Goal: Find specific page/section: Find specific page/section

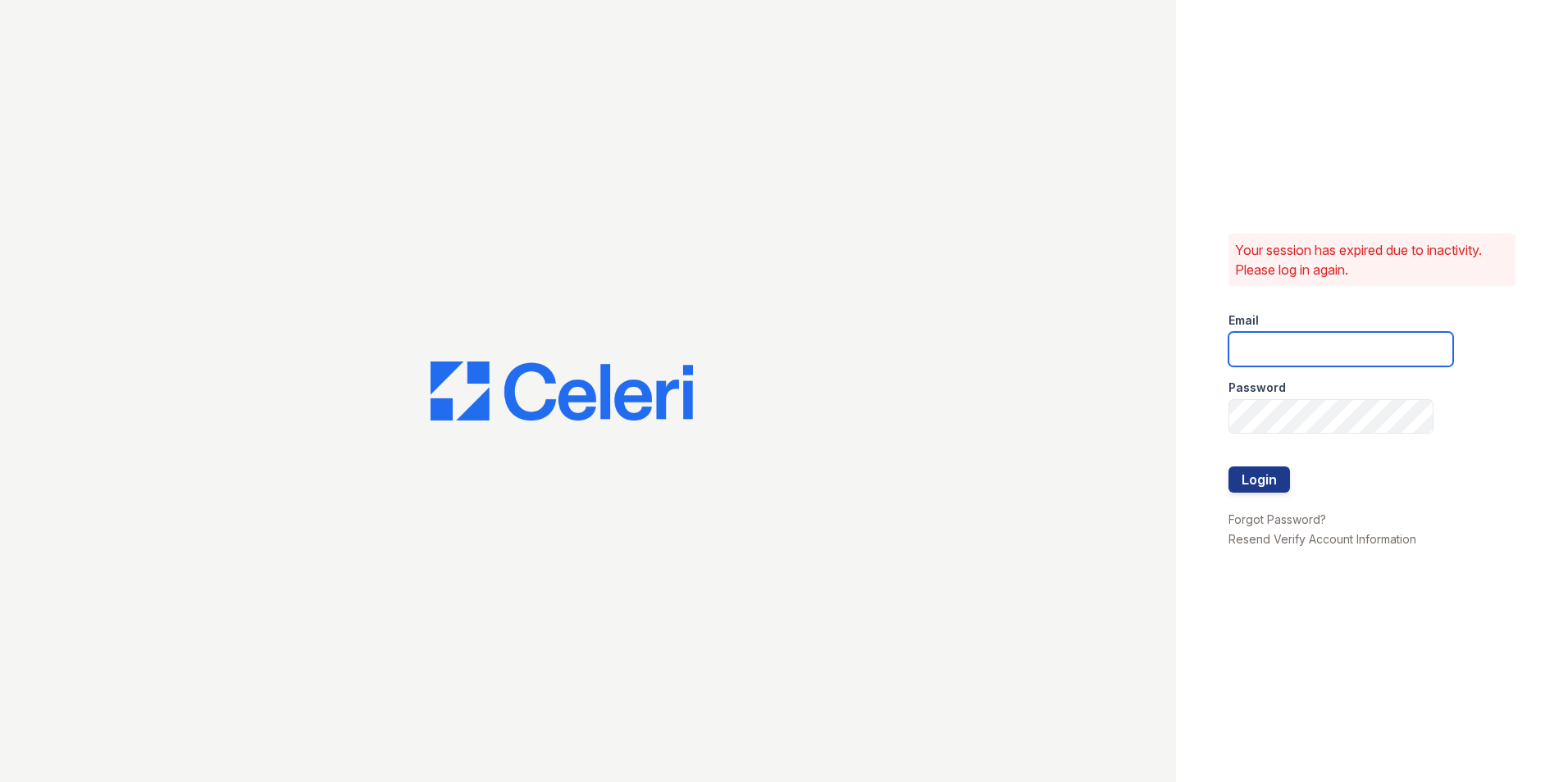
type input "vistas.am@cafmanagement.com"
click at [1215, 476] on div "Your session has expired due to inactivity. Please log in again. Email vistas.a…" at bounding box center [1372, 391] width 392 height 782
click at [1235, 475] on button "Login" at bounding box center [1259, 479] width 62 height 27
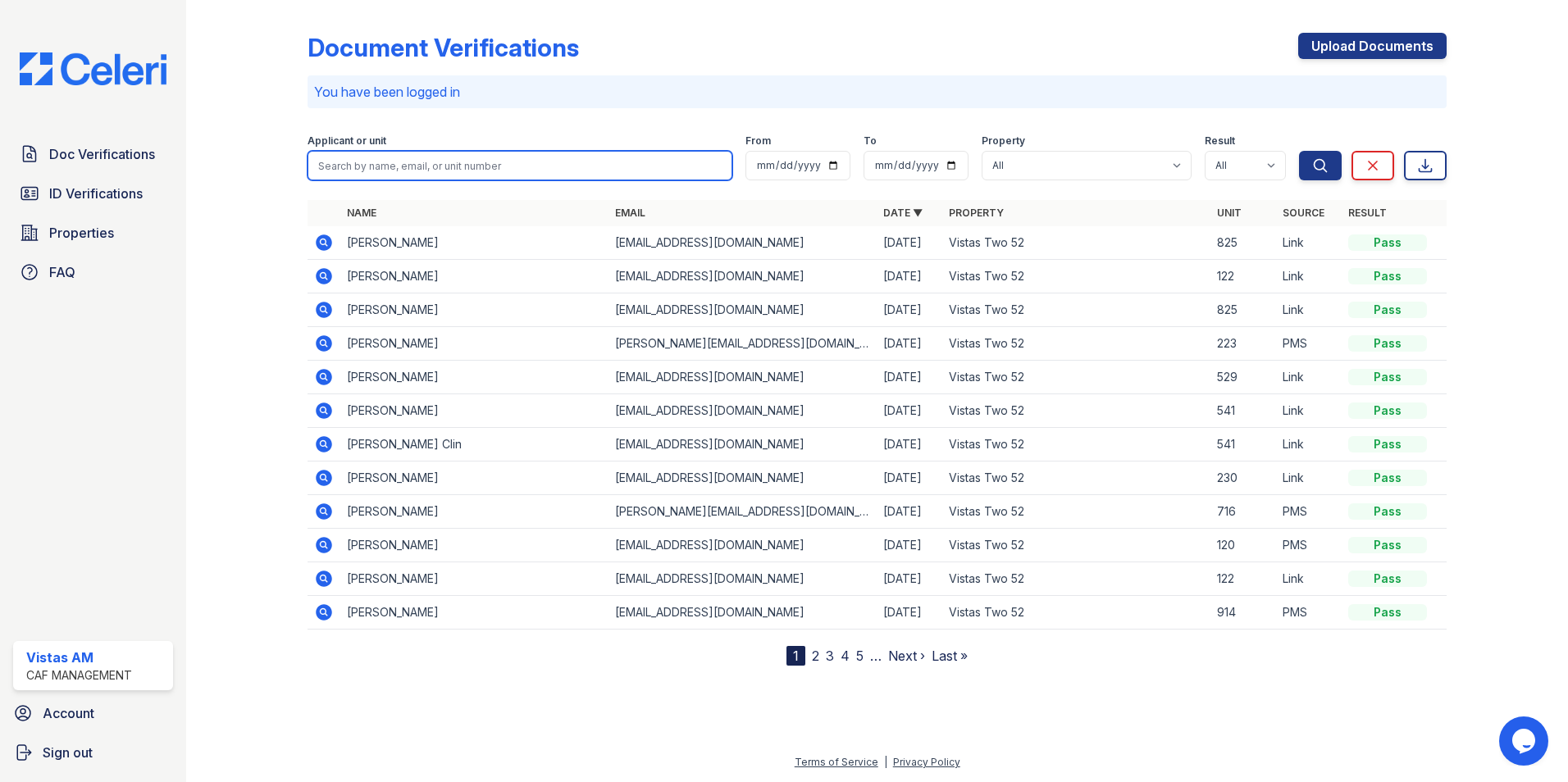
click at [455, 167] on input "search" at bounding box center [520, 165] width 425 height 29
type input "Isabel"
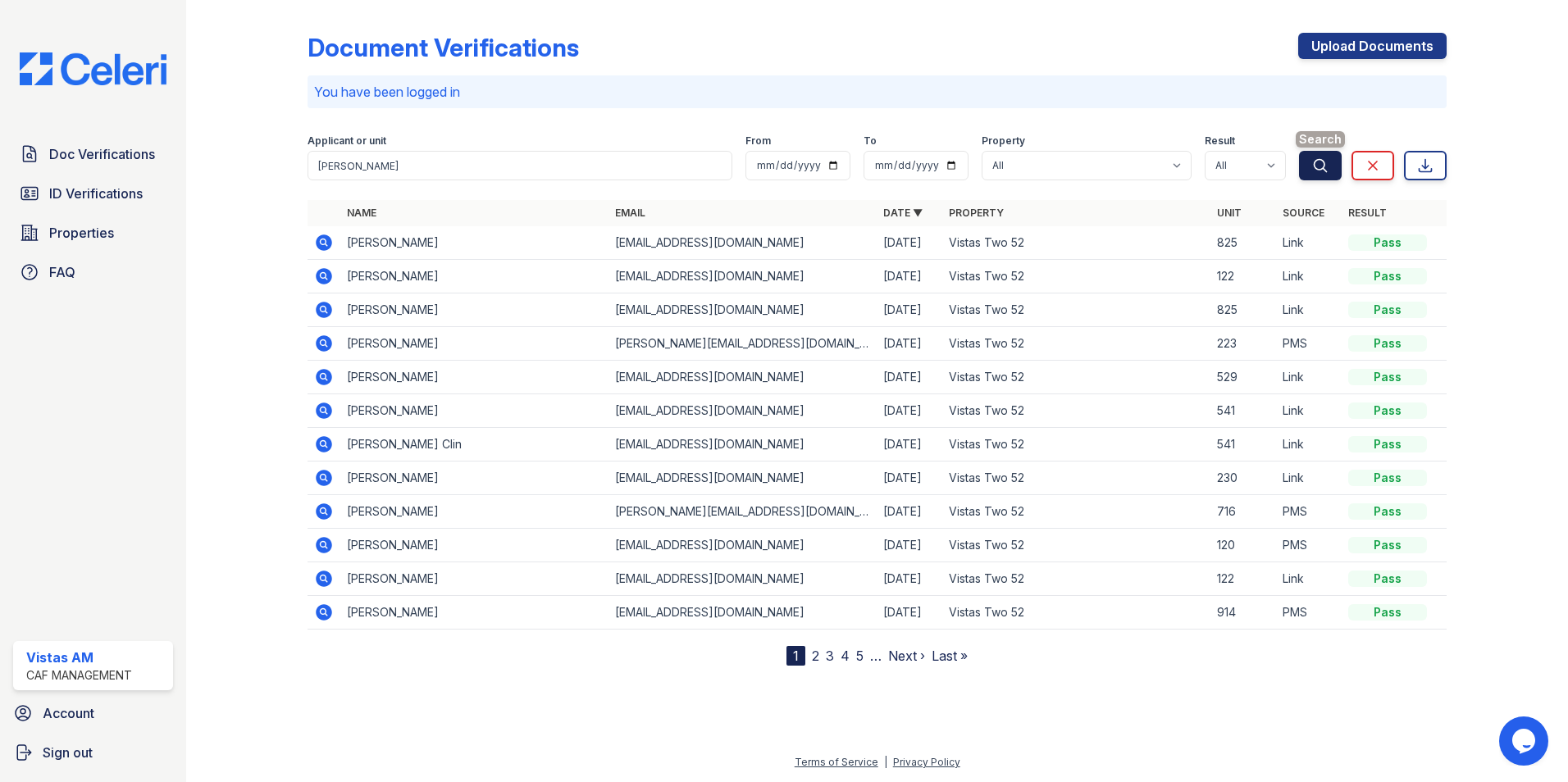
click at [1329, 162] on button "Search" at bounding box center [1320, 165] width 42 height 29
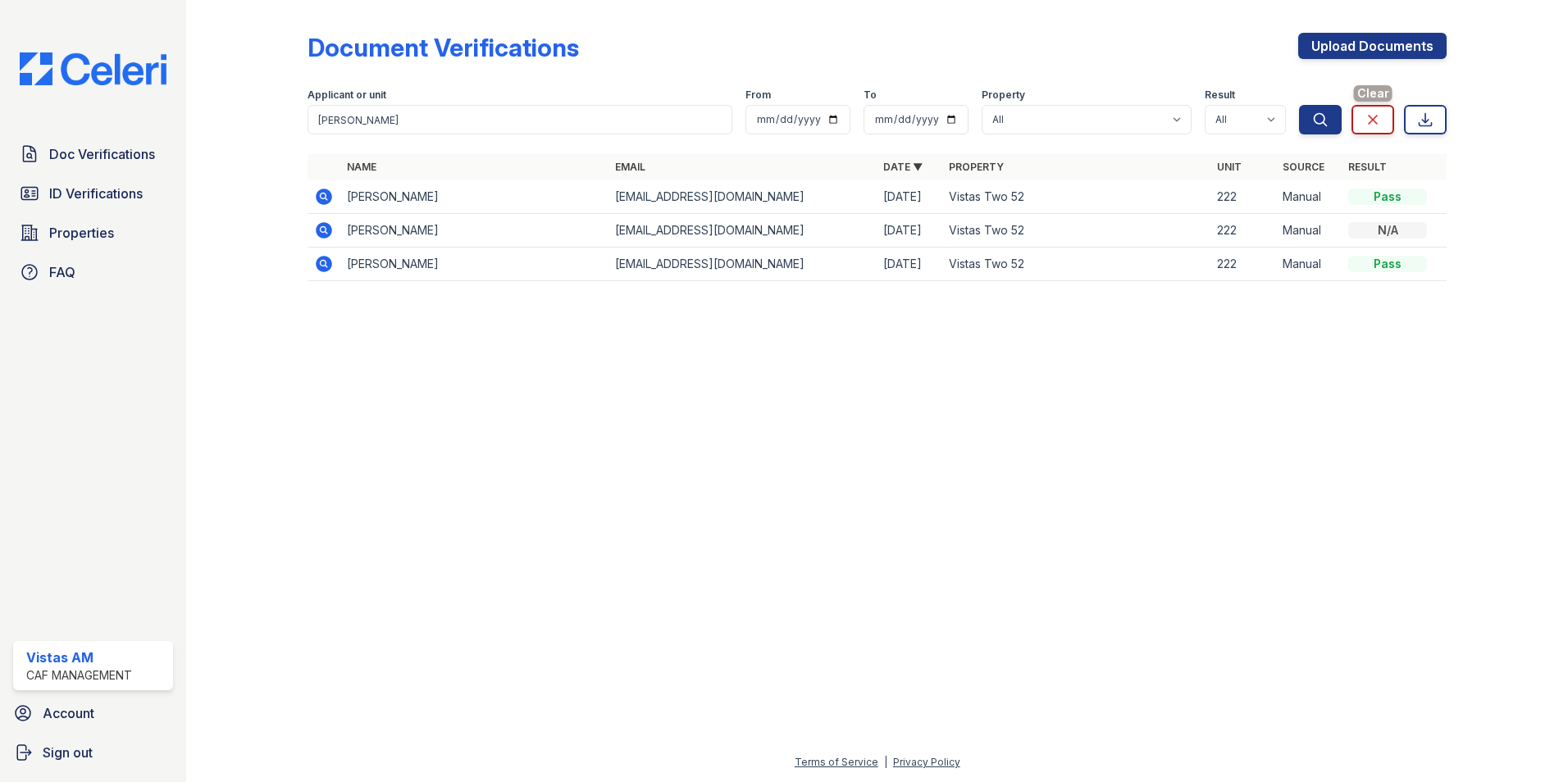
click at [1380, 118] on icon at bounding box center [1373, 119] width 17 height 17
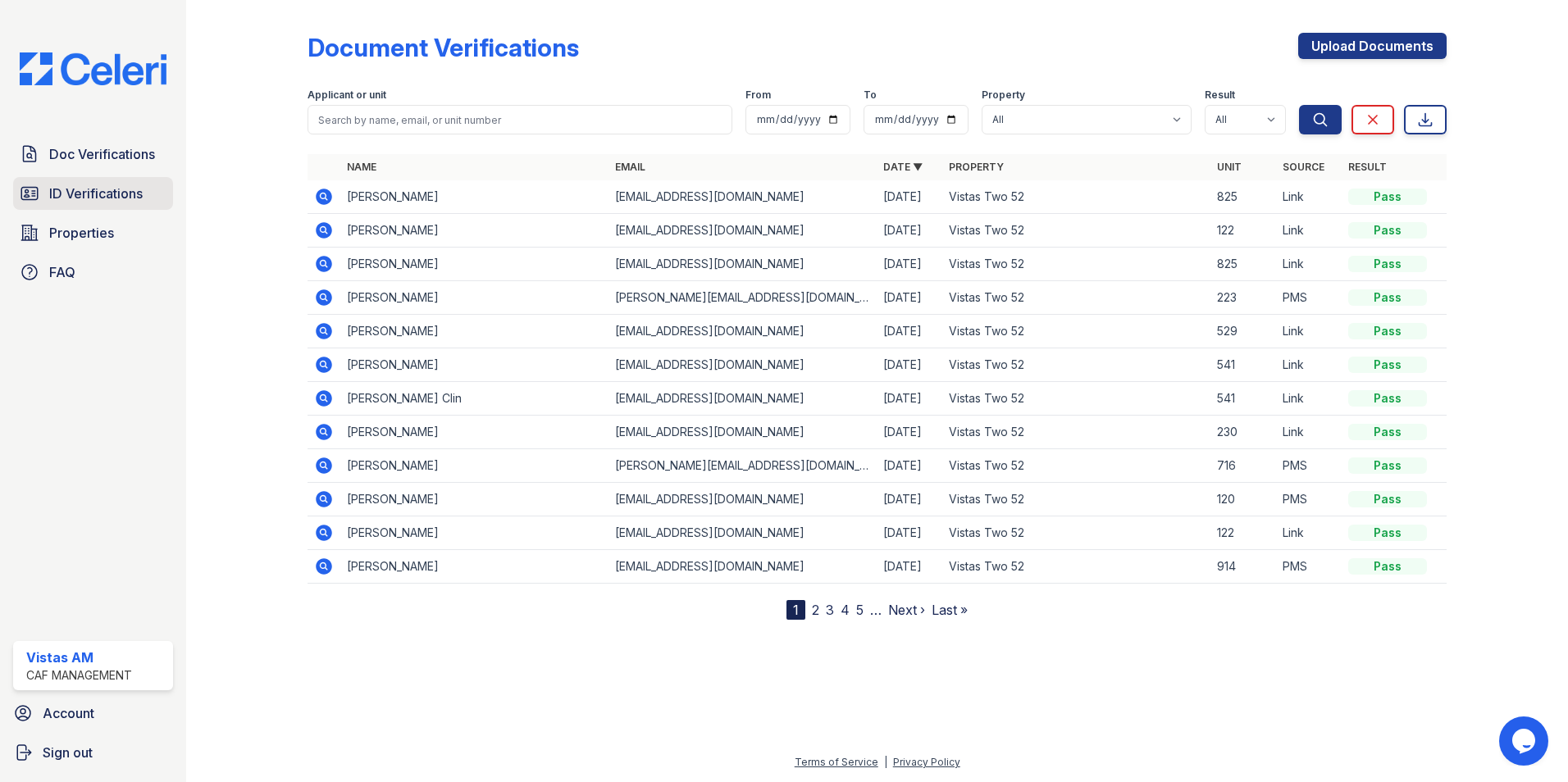
click at [137, 196] on span "ID Verifications" at bounding box center [96, 193] width 94 height 19
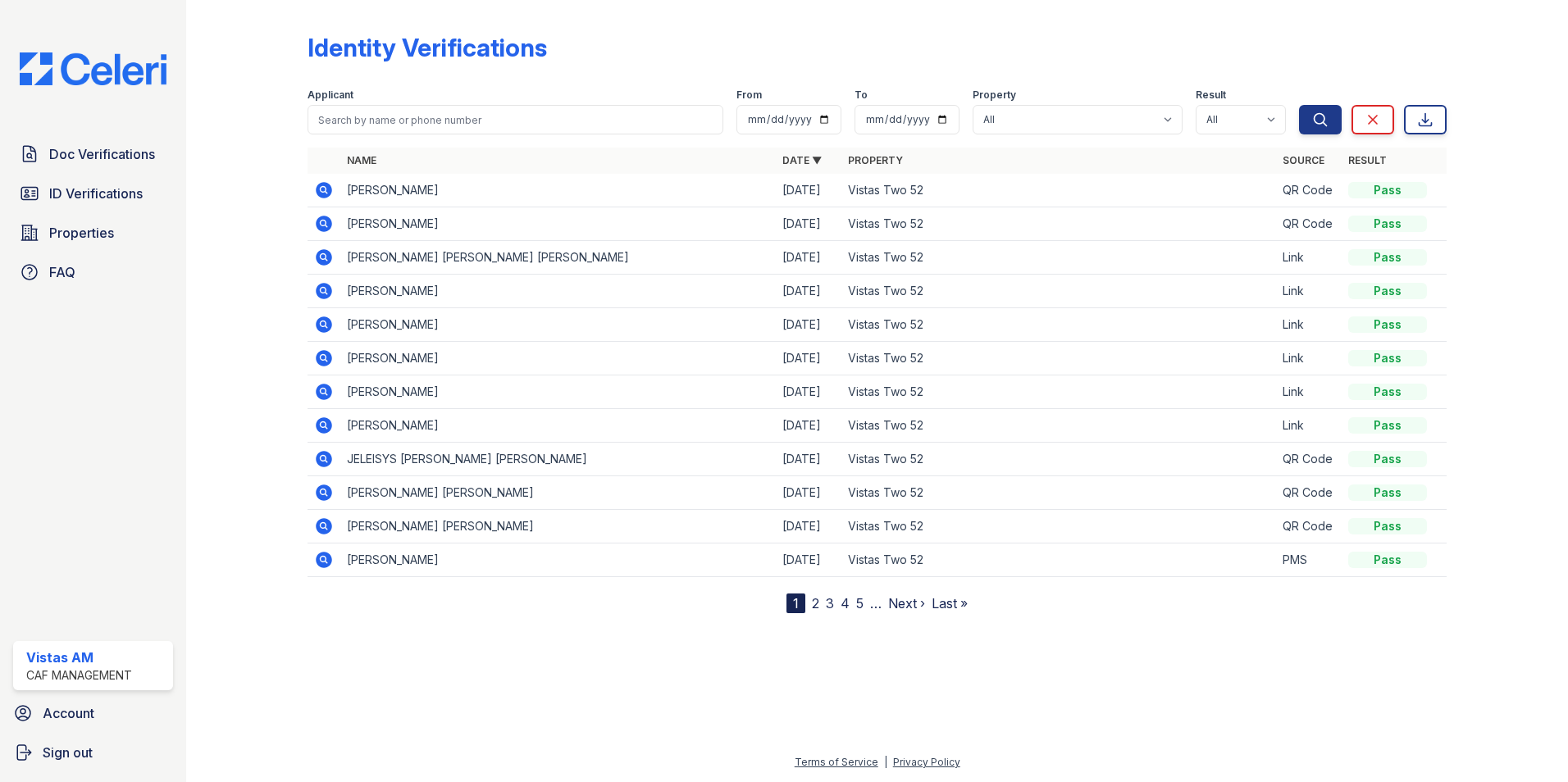
click at [913, 609] on link "Next ›" at bounding box center [907, 604] width 37 height 17
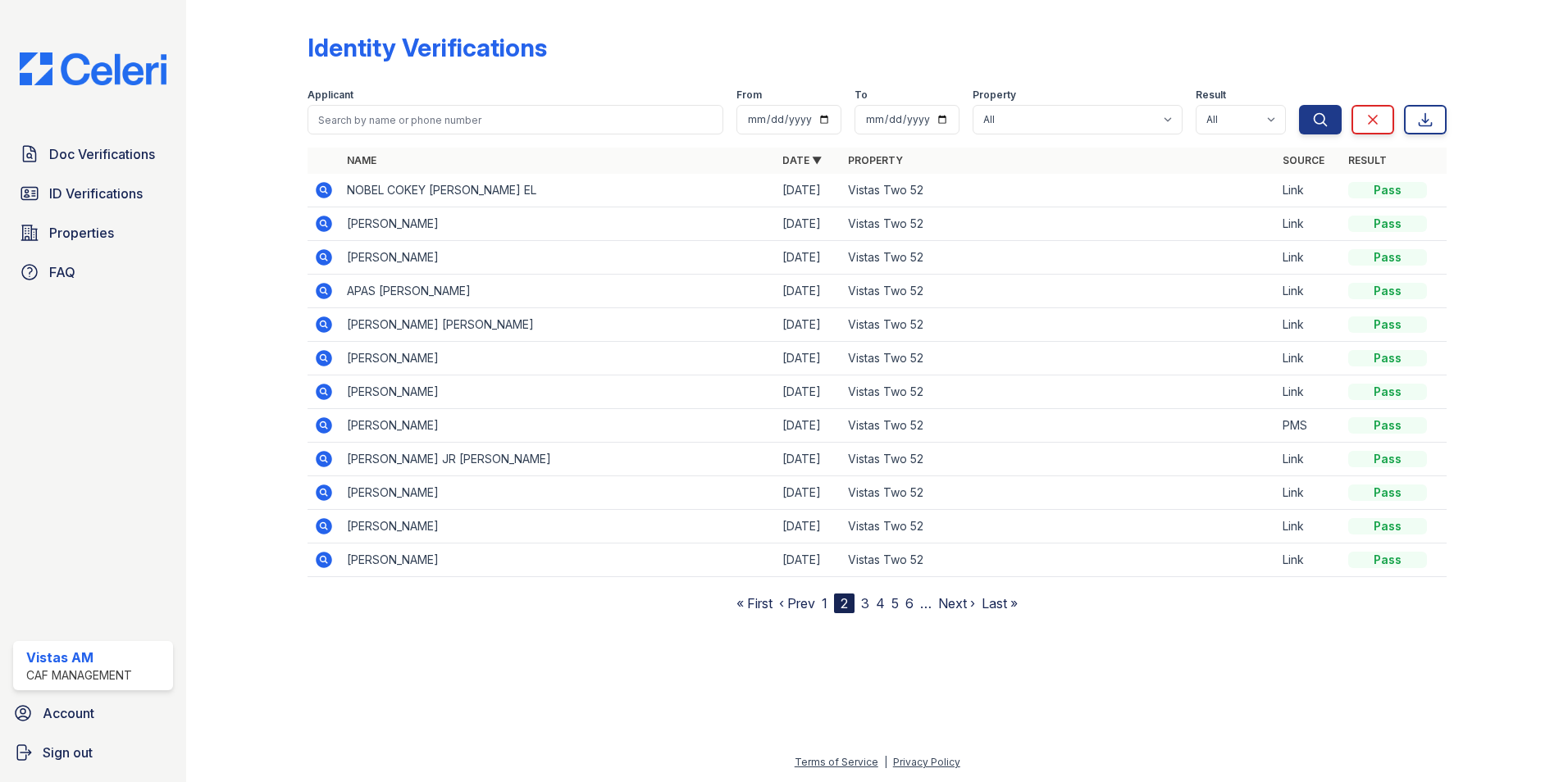
click at [913, 609] on link "6" at bounding box center [909, 604] width 8 height 17
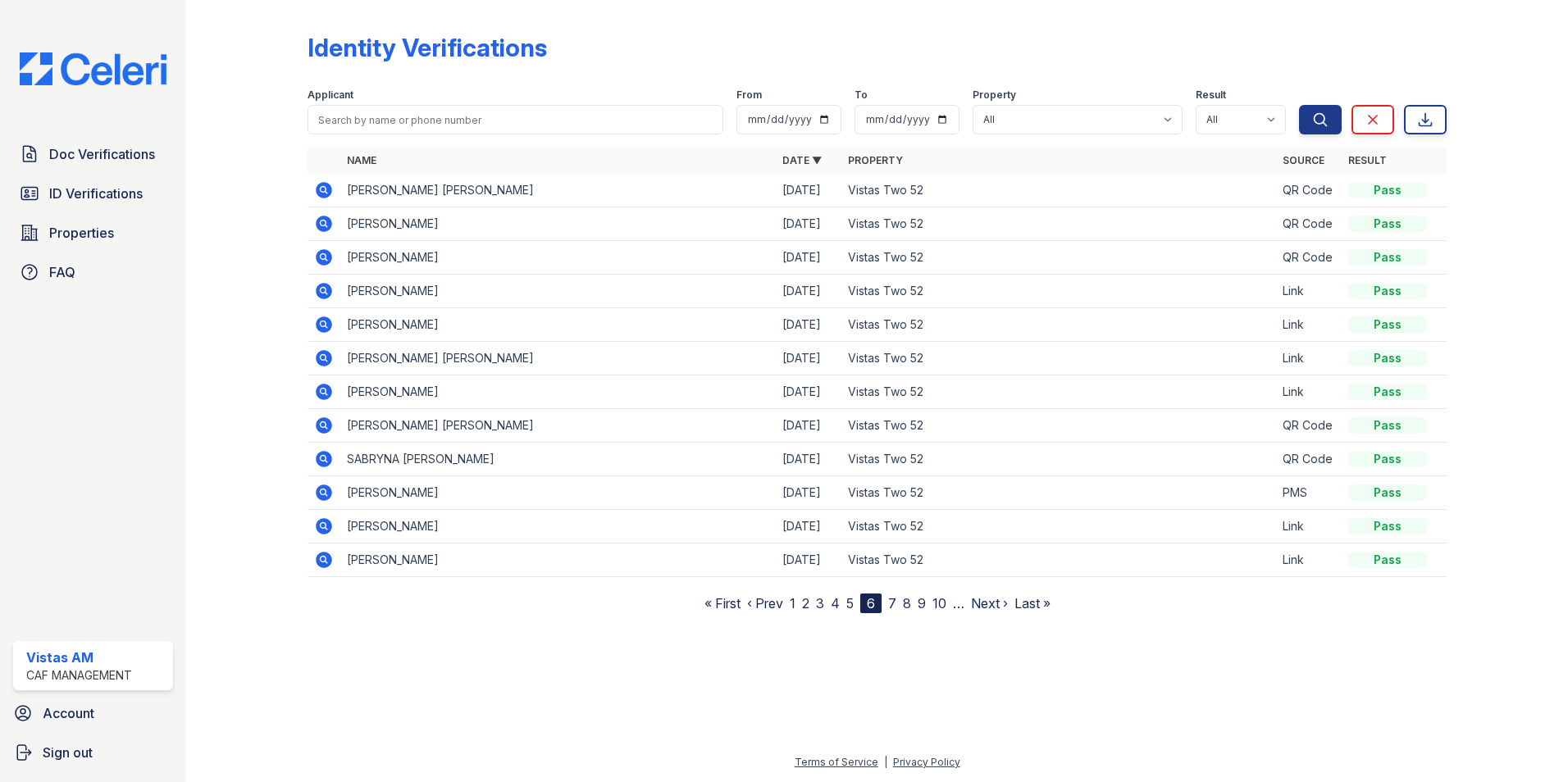
click at [796, 604] on nav "« First ‹ Prev 1 2 3 4 5 6 7 8 9 10 … Next › Last »" at bounding box center [877, 603] width 346 height 19
click at [793, 599] on link "1" at bounding box center [792, 604] width 6 height 17
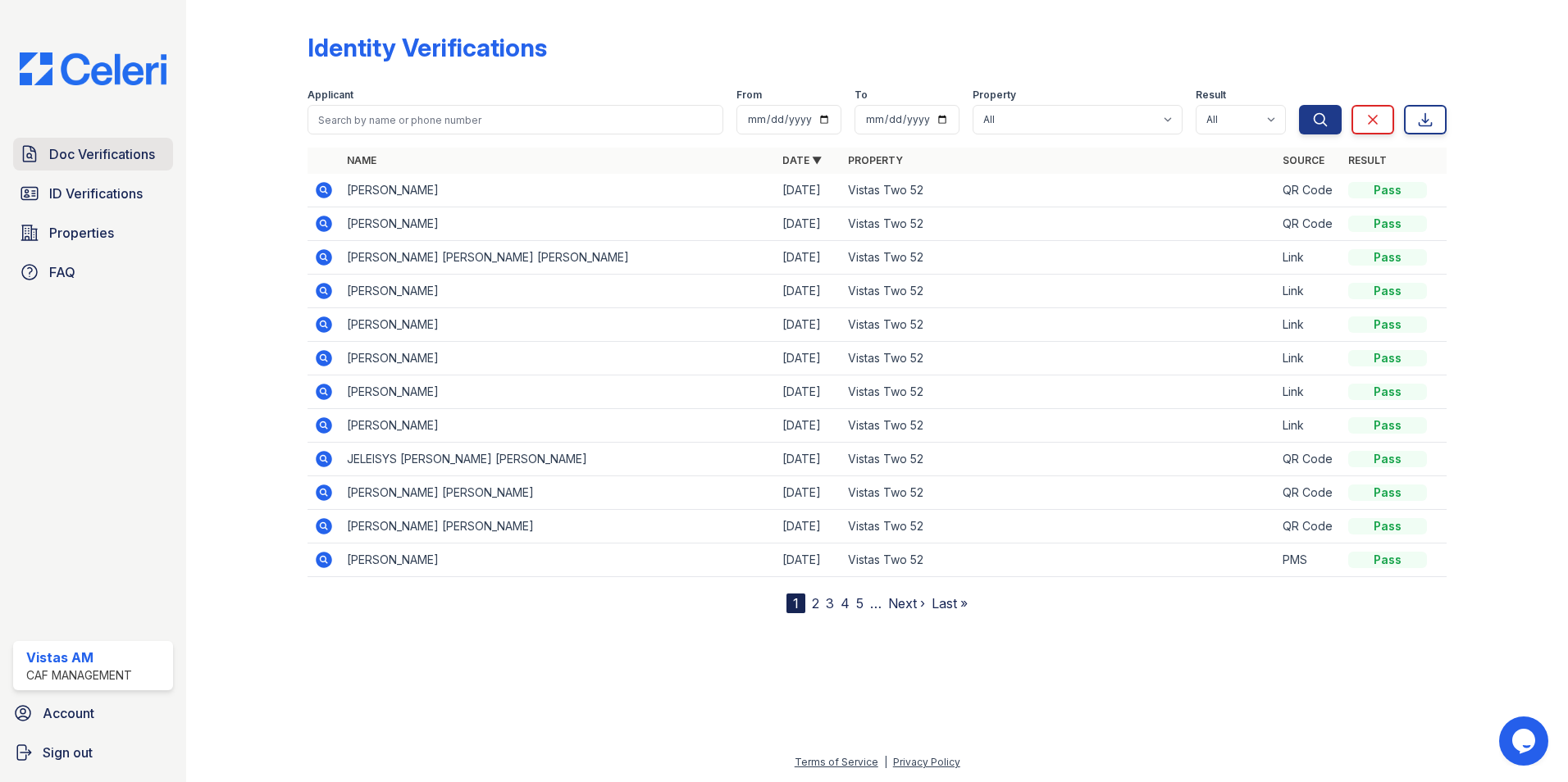
click at [65, 162] on span "Doc Verifications" at bounding box center [102, 153] width 106 height 19
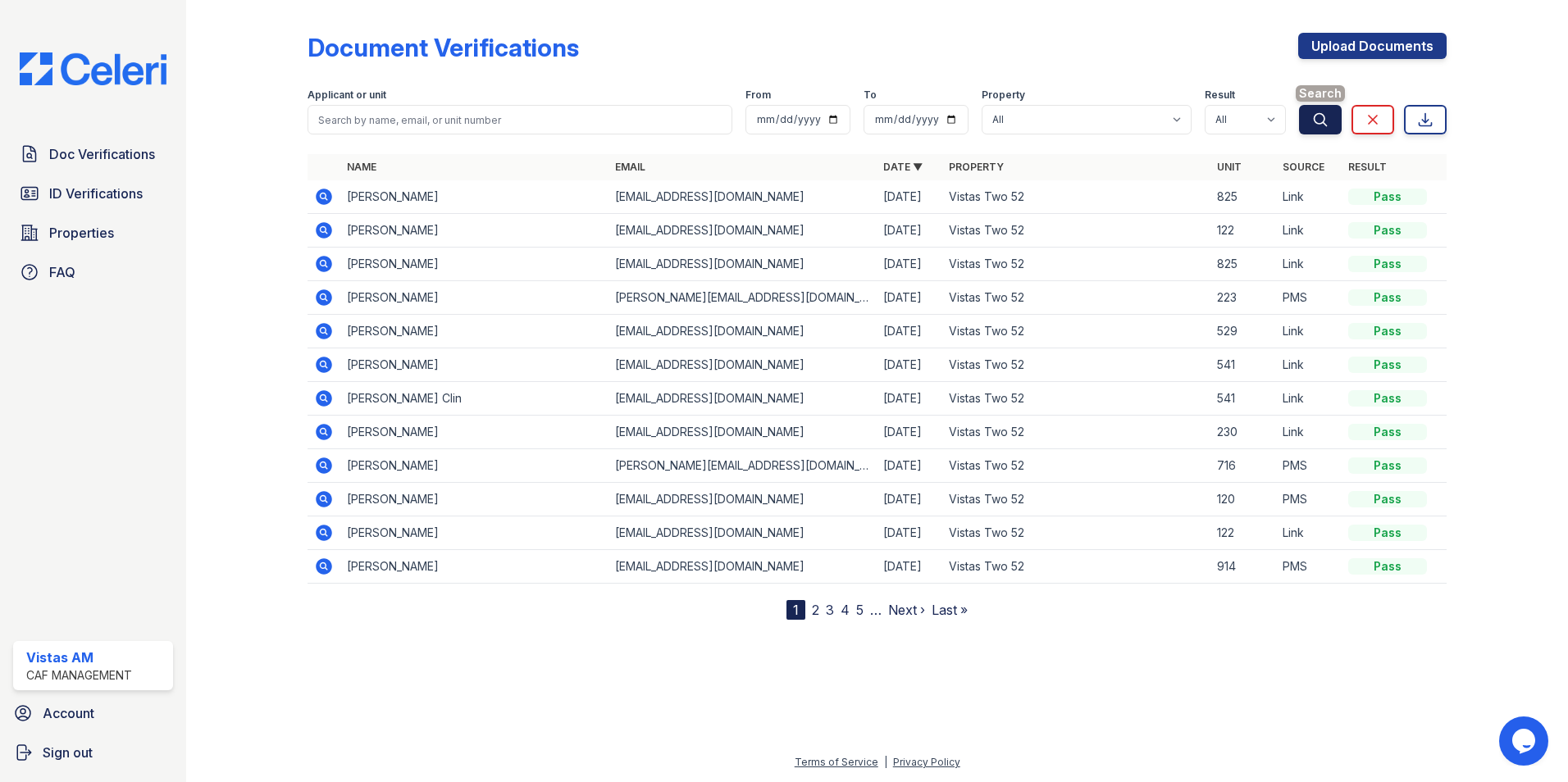
click at [1325, 117] on icon "submit" at bounding box center [1320, 118] width 12 height 12
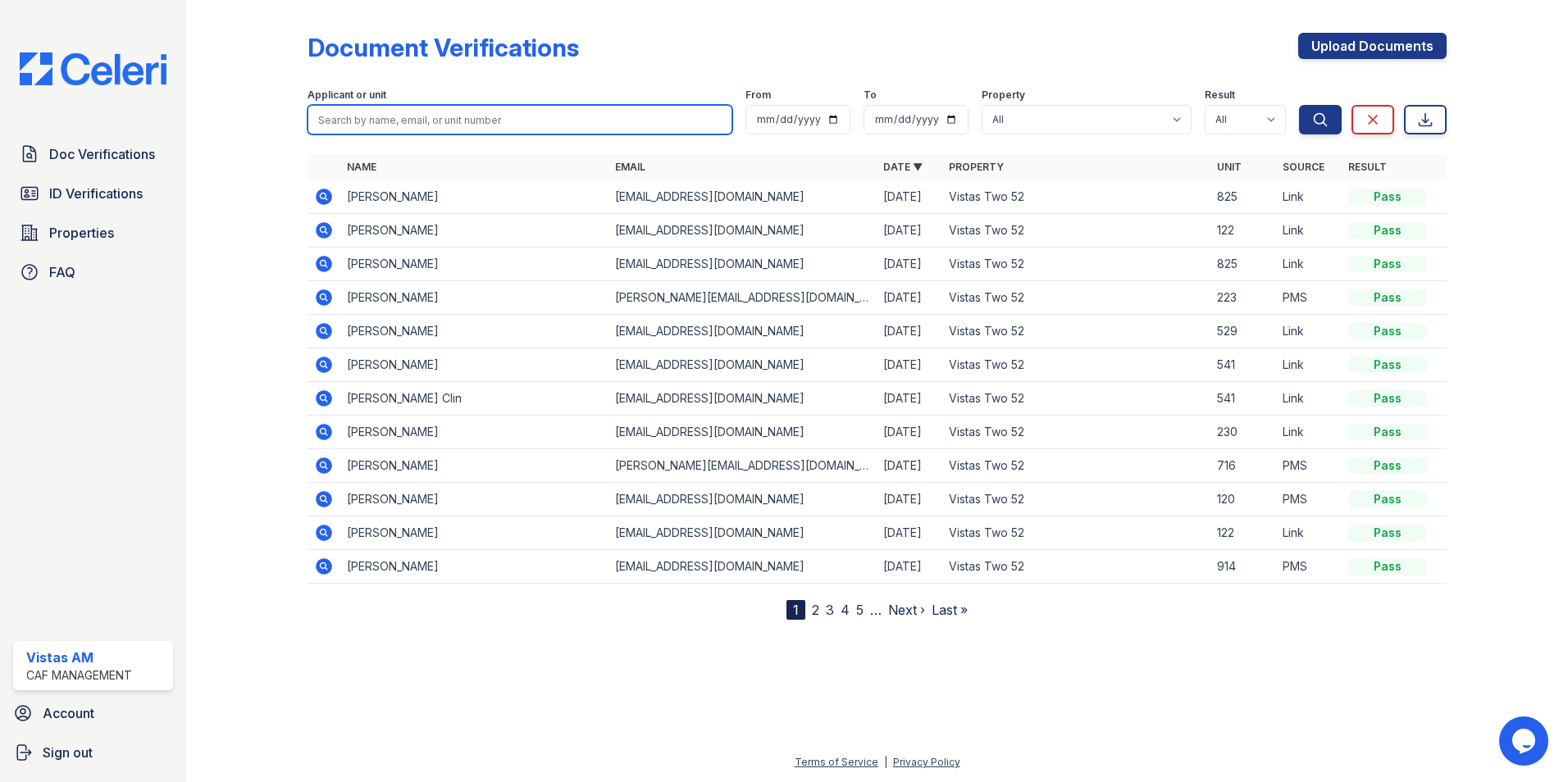
click at [386, 128] on input "search" at bounding box center [520, 119] width 425 height 29
type input "[PERSON_NAME]"
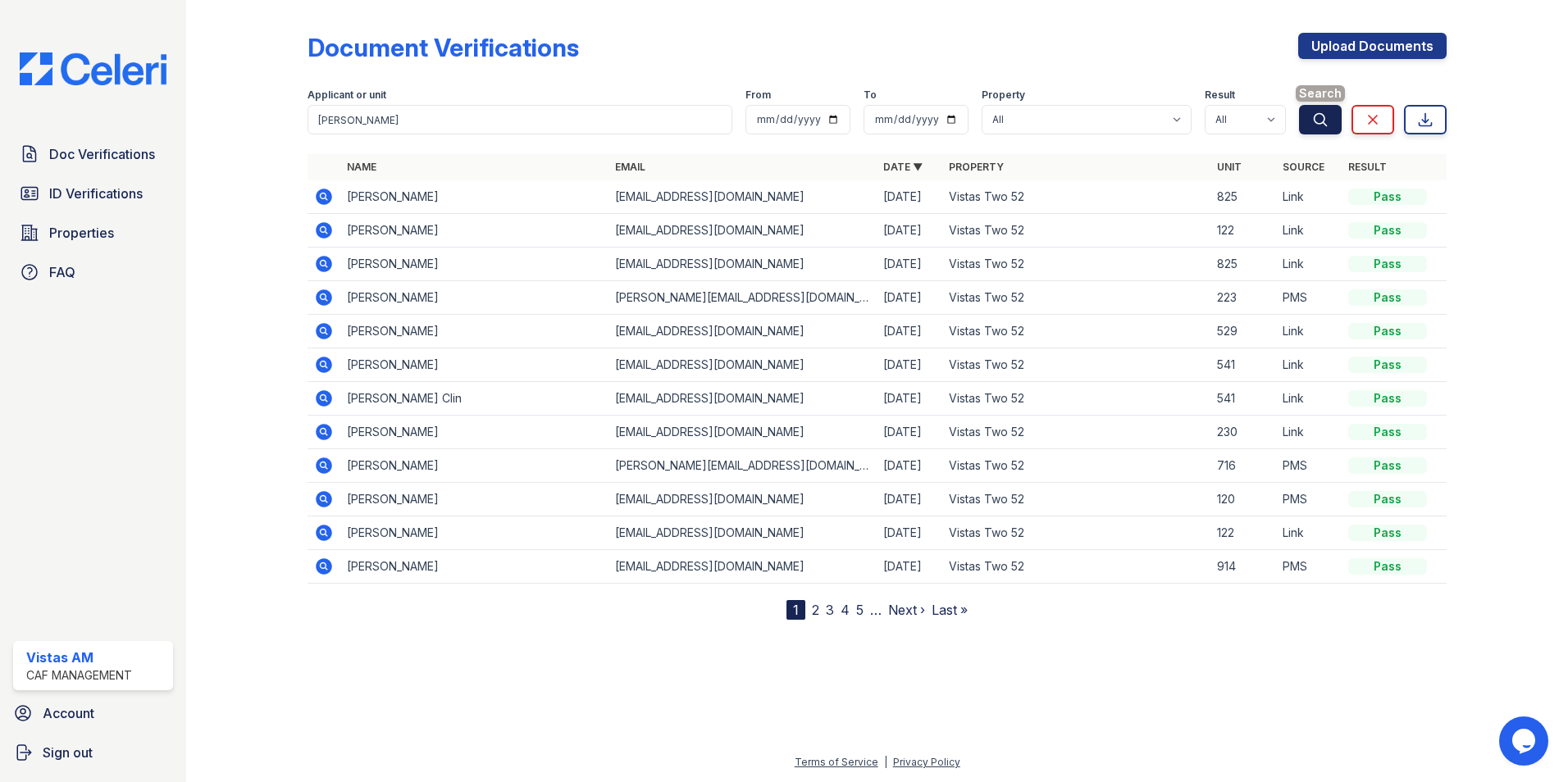
click at [1338, 116] on button "Search" at bounding box center [1320, 119] width 42 height 29
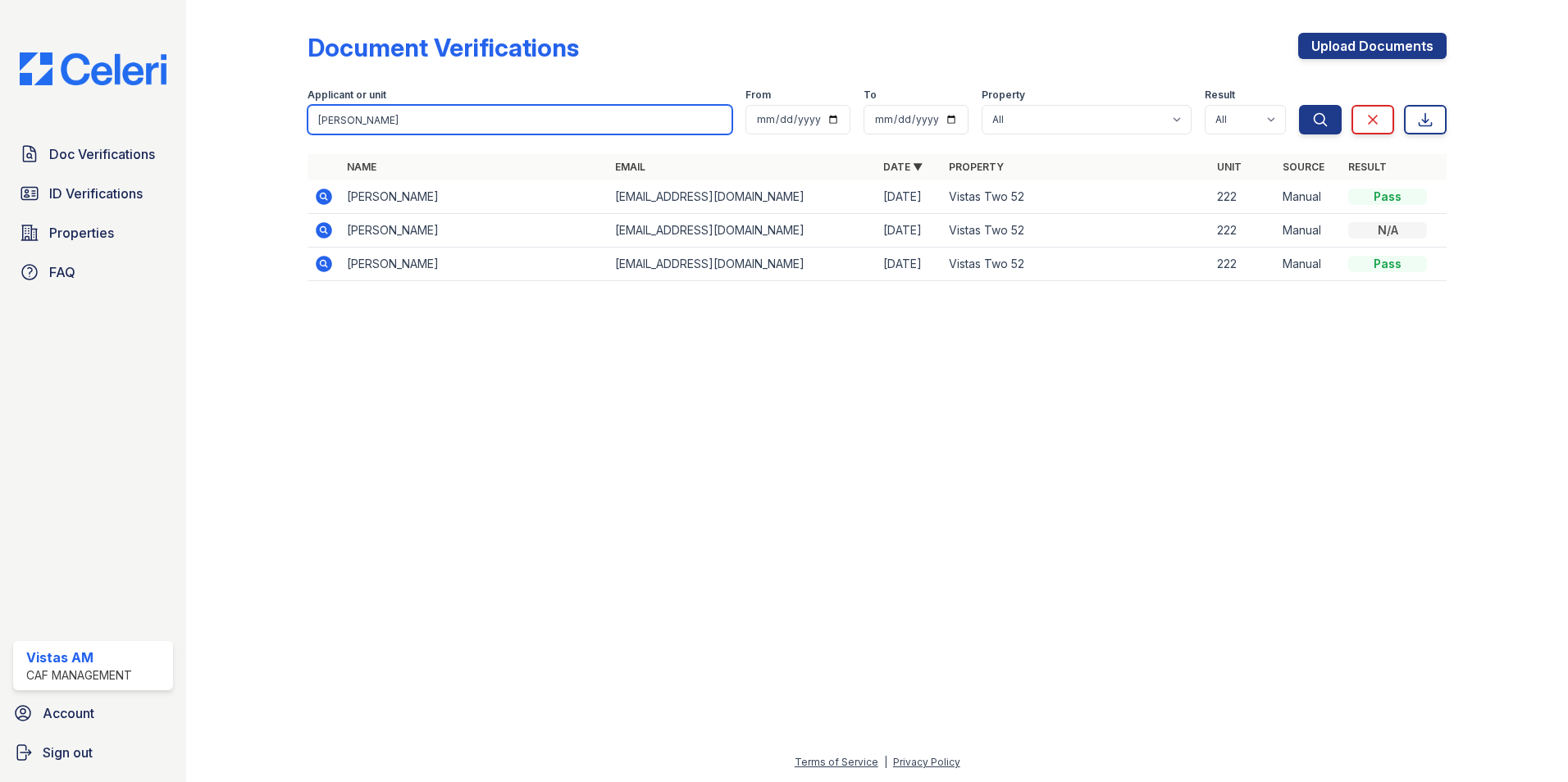
click at [710, 117] on input "[PERSON_NAME]" at bounding box center [520, 119] width 425 height 29
click at [712, 122] on input "Isabel" at bounding box center [520, 119] width 425 height 29
click at [714, 119] on input "Isabel" at bounding box center [520, 119] width 425 height 29
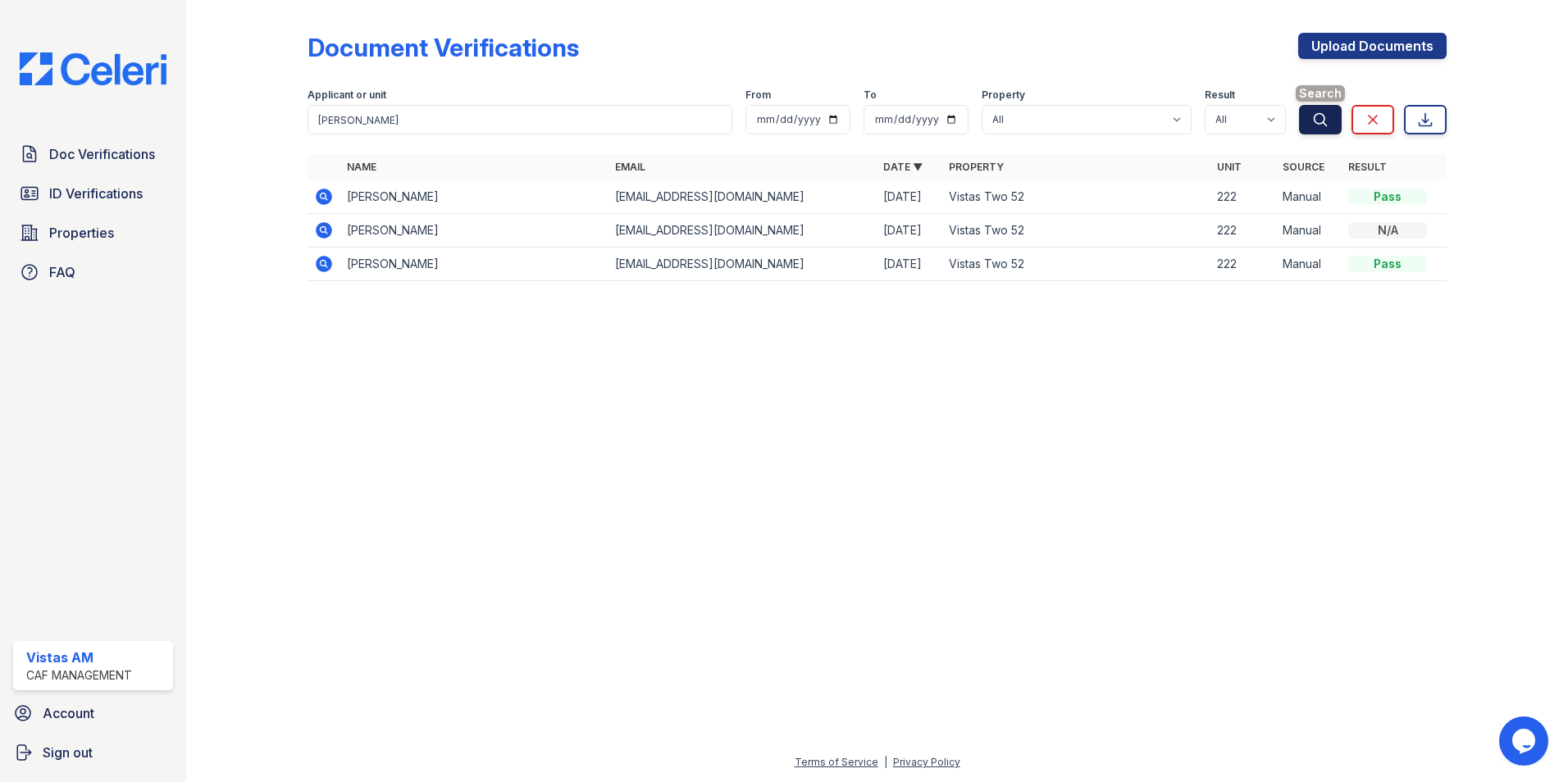
click at [1312, 117] on icon "submit" at bounding box center [1320, 119] width 17 height 17
click at [121, 164] on span "Doc Verifications" at bounding box center [102, 153] width 106 height 19
